Goal: Understand process/instructions

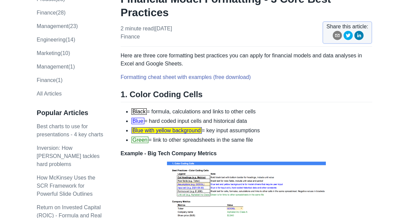
scroll to position [68, 0]
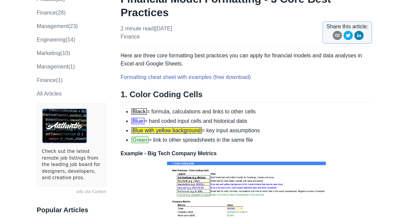
click at [161, 117] on li "Blue = hard coded input cells and historical data" at bounding box center [251, 121] width 241 height 8
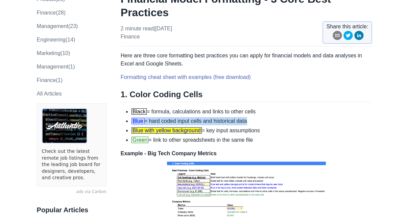
click at [161, 117] on li "Blue = hard coded input cells and historical data" at bounding box center [251, 121] width 241 height 8
drag, startPoint x: 161, startPoint y: 109, endPoint x: 168, endPoint y: 107, distance: 6.9
click at [168, 117] on li "Blue = hard coded input cells and historical data" at bounding box center [251, 121] width 241 height 8
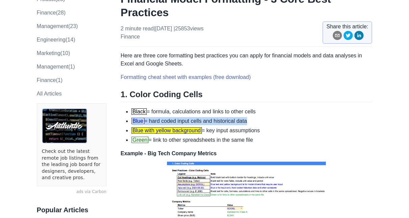
drag, startPoint x: 168, startPoint y: 107, endPoint x: 162, endPoint y: 106, distance: 6.5
click at [162, 117] on li "Blue = hard coded input cells and historical data" at bounding box center [251, 121] width 241 height 8
click at [180, 117] on li "Blue = hard coded input cells and historical data" at bounding box center [251, 121] width 241 height 8
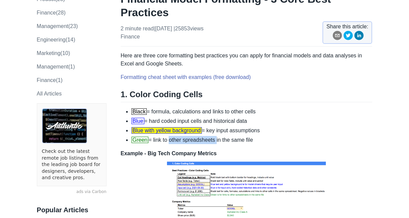
drag, startPoint x: 168, startPoint y: 128, endPoint x: 216, endPoint y: 128, distance: 47.6
click at [216, 136] on li "Green = link to other spreadsheets in the same file" at bounding box center [251, 140] width 241 height 8
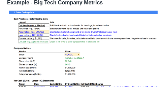
scroll to position [196, 0]
